Goal: Transaction & Acquisition: Purchase product/service

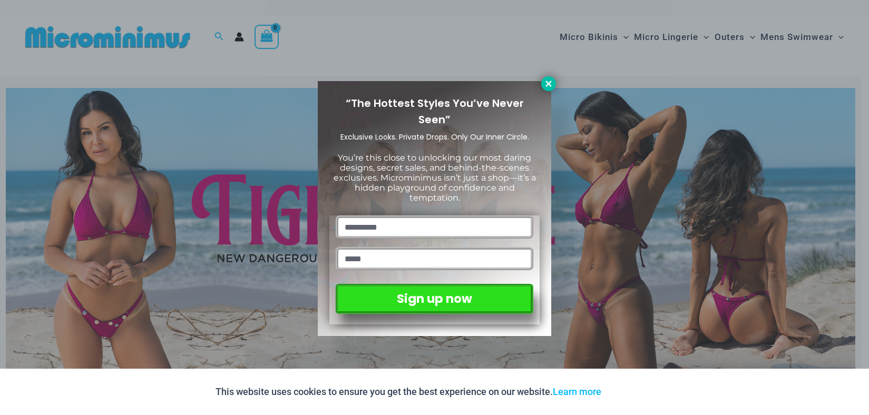
click at [548, 84] on icon at bounding box center [548, 84] width 6 height 6
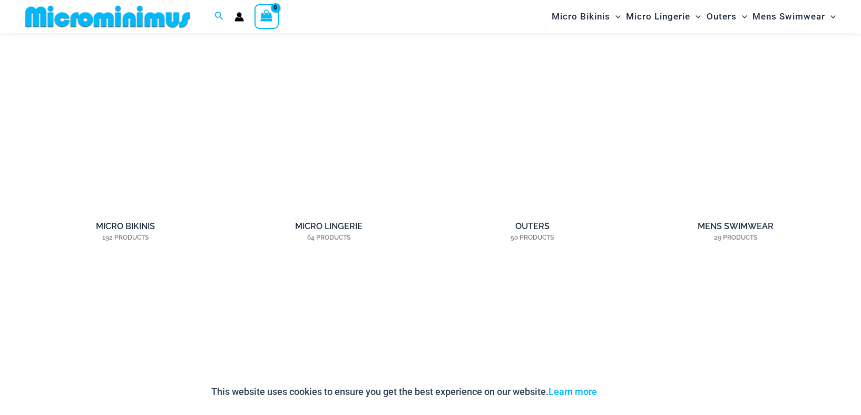
scroll to position [939, 0]
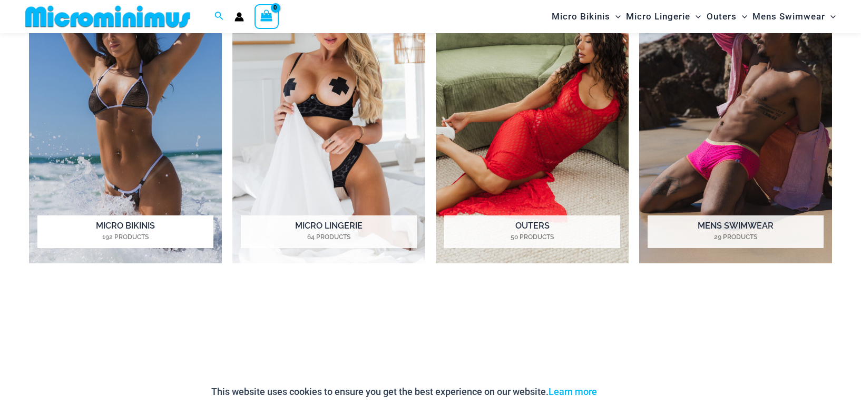
click at [157, 225] on h2 "Micro Bikinis 192 Products" at bounding box center [125, 231] width 176 height 33
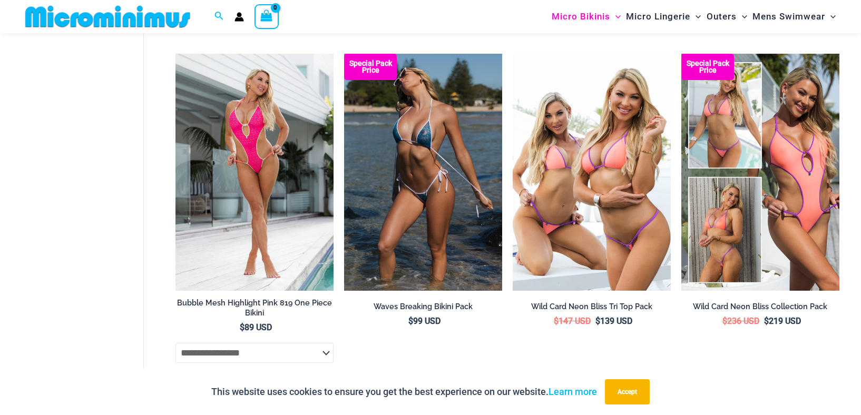
scroll to position [2002, 0]
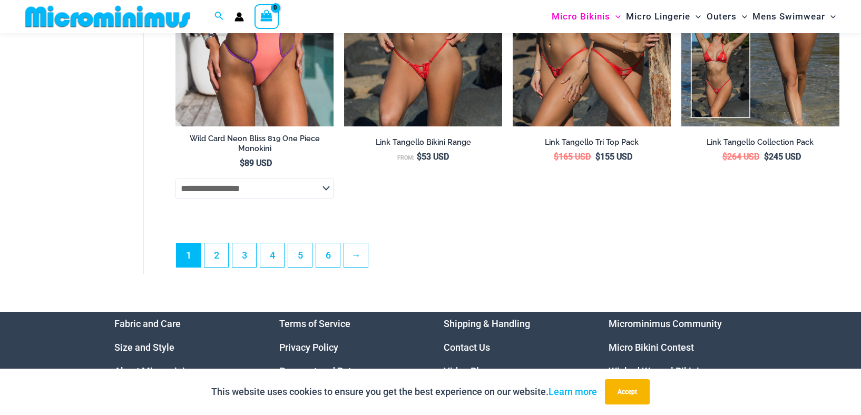
scroll to position [3003, 0]
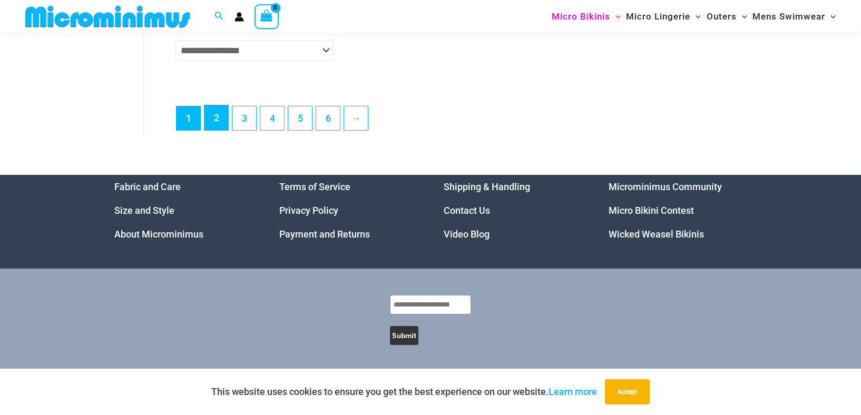
click at [218, 125] on link "2" at bounding box center [216, 117] width 24 height 25
